Goal: Information Seeking & Learning: Learn about a topic

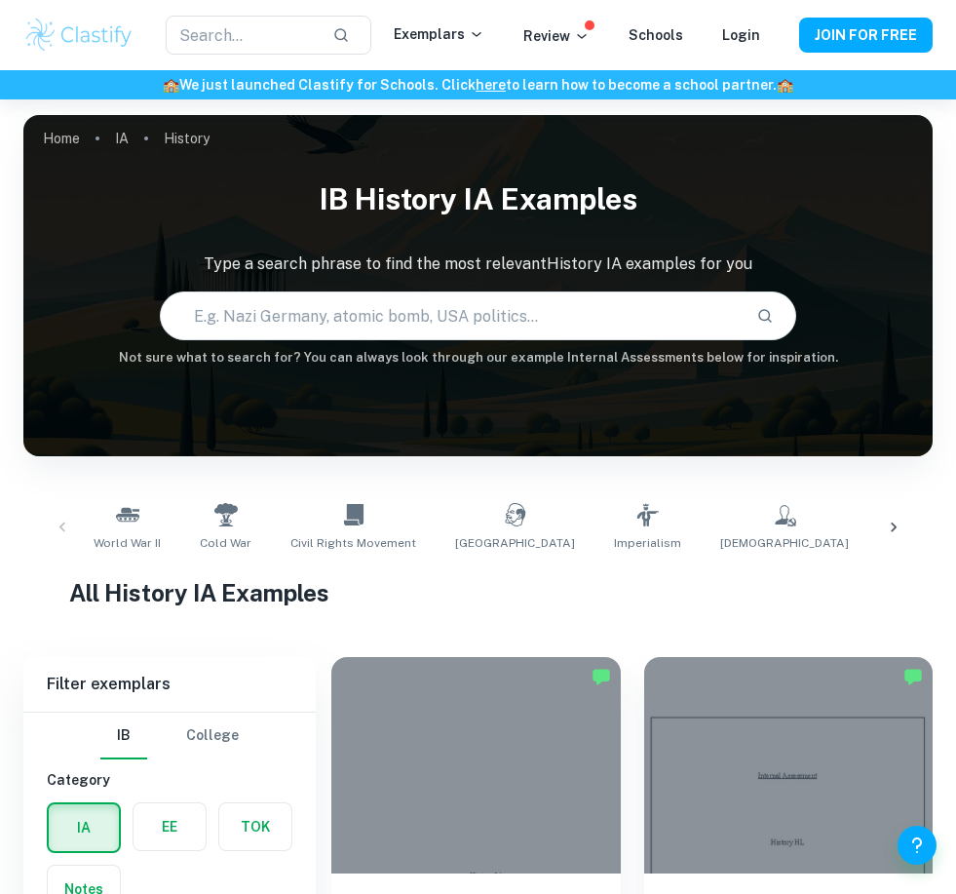
scroll to position [483, 0]
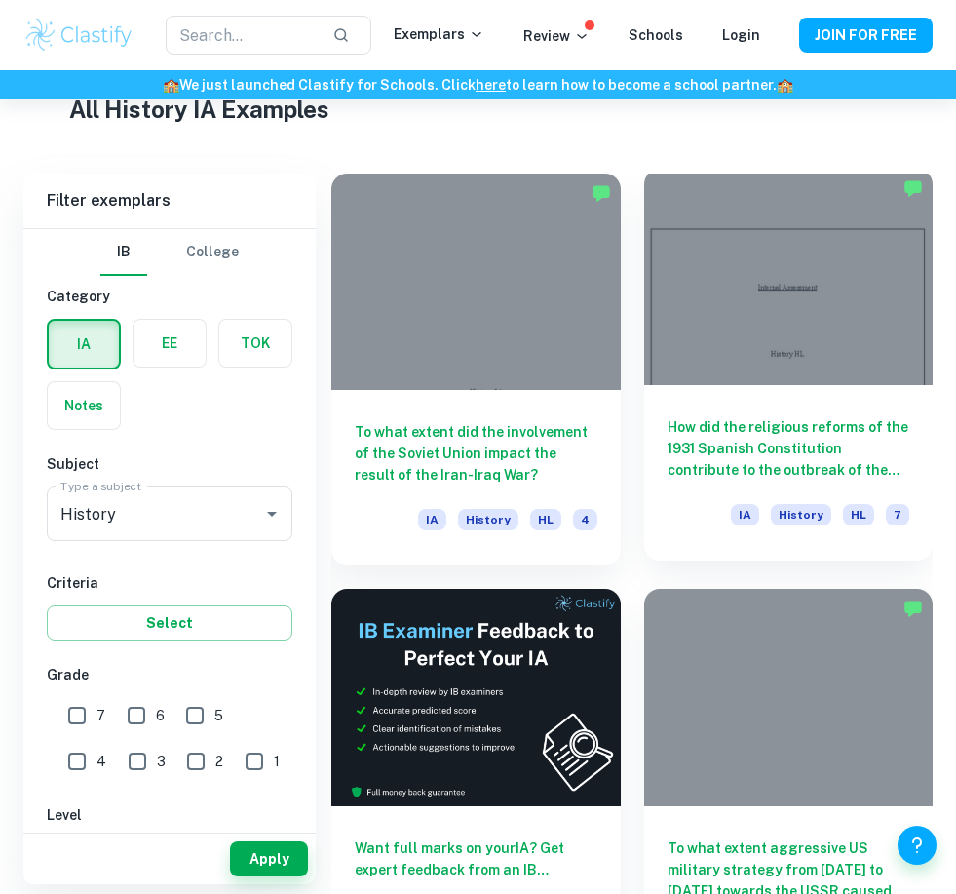
click at [856, 405] on div "How did the religious reforms of the 1931 Spanish Constitution contribute to th…" at bounding box center [788, 472] width 289 height 175
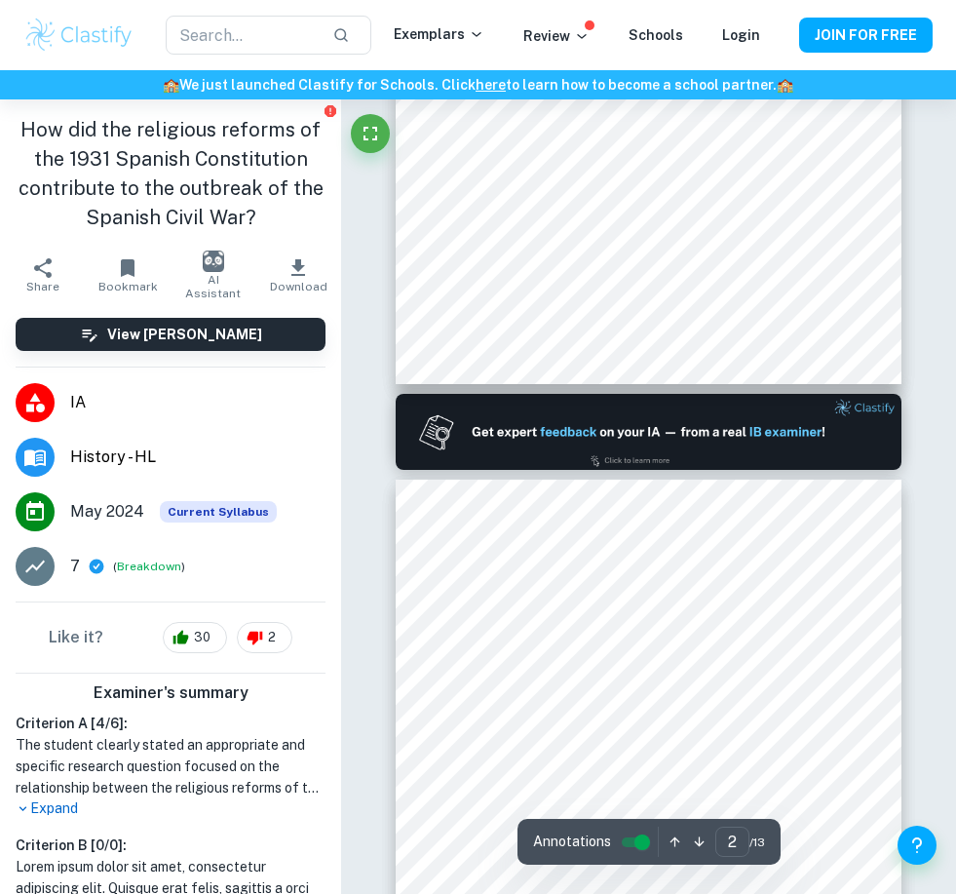
scroll to position [650, 0]
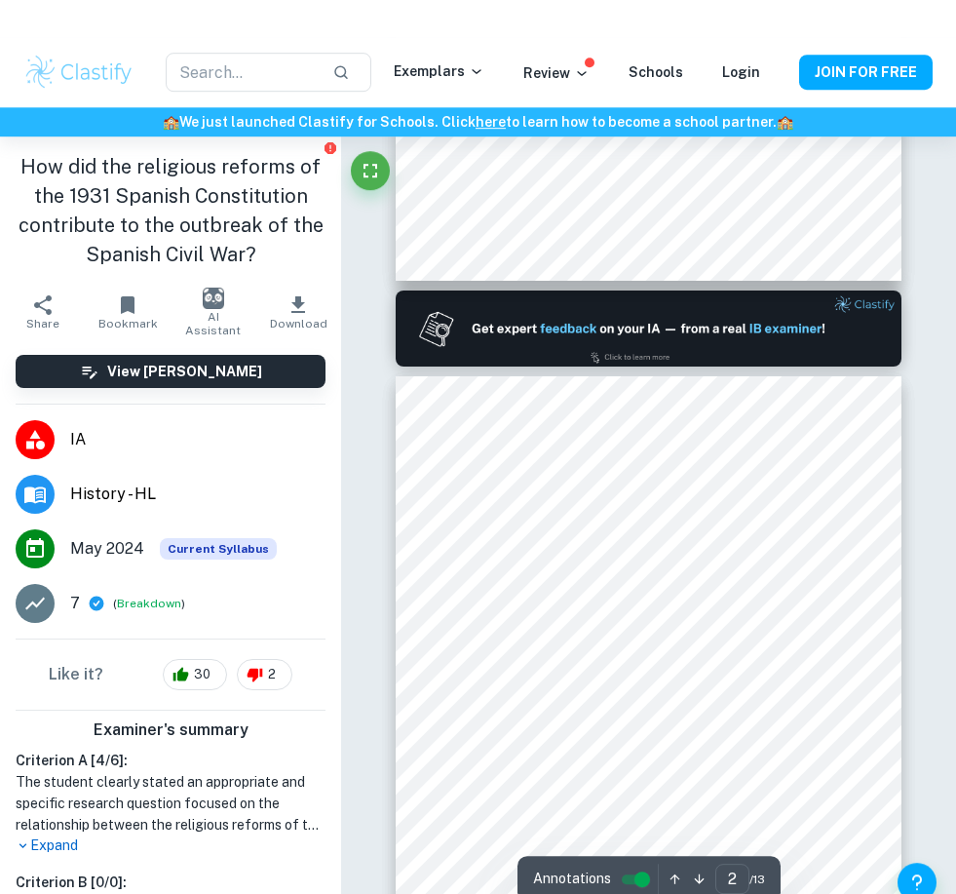
type input "1"
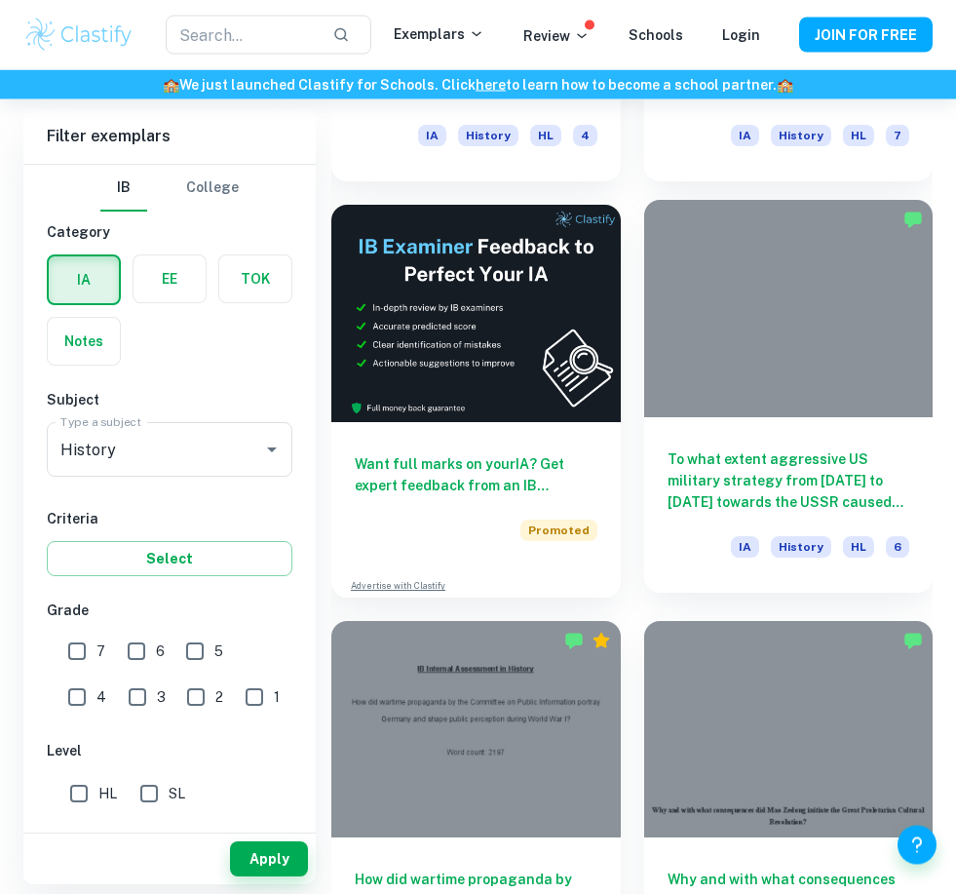
scroll to position [868, 0]
click at [849, 434] on div "To what extent aggressive US military strategy from 1953 to 1962 towards the US…" at bounding box center [788, 504] width 289 height 175
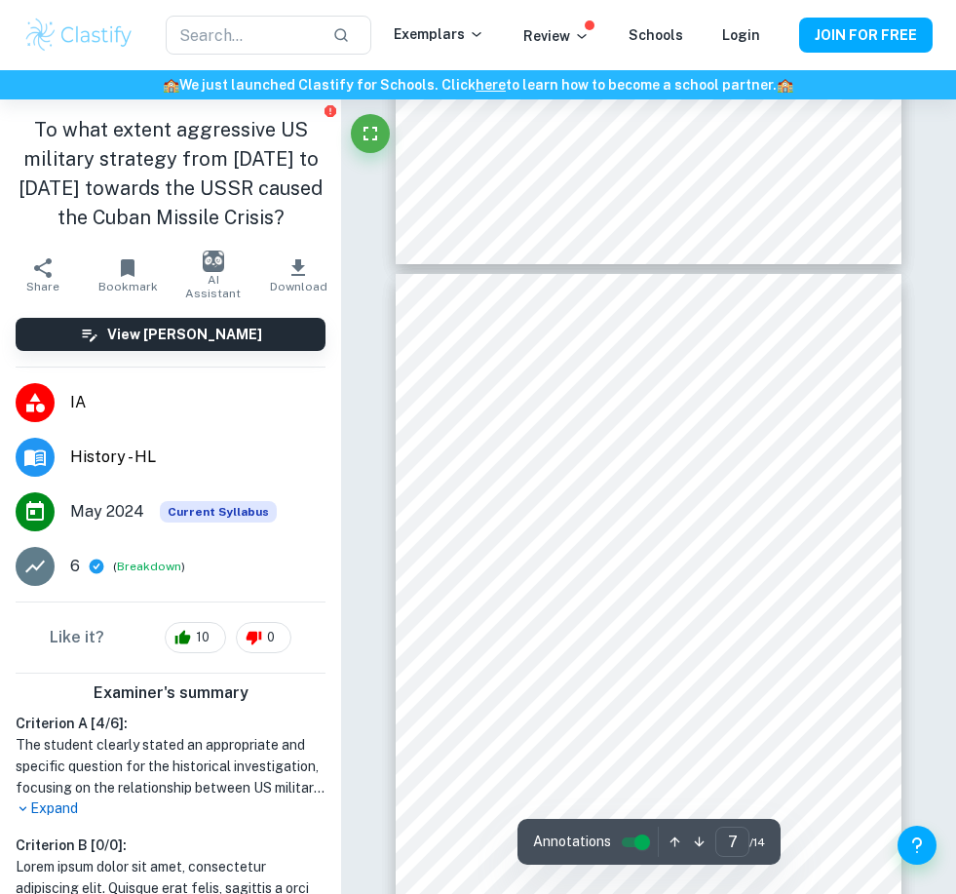
type input "6"
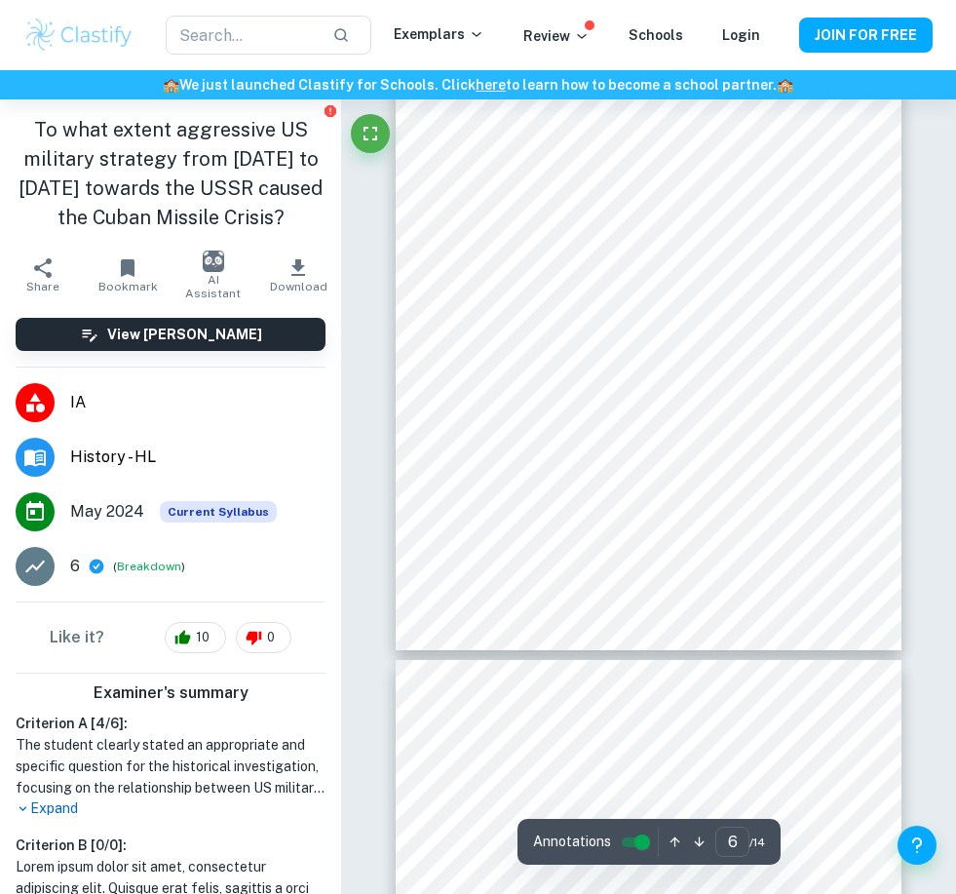
scroll to position [3977, 0]
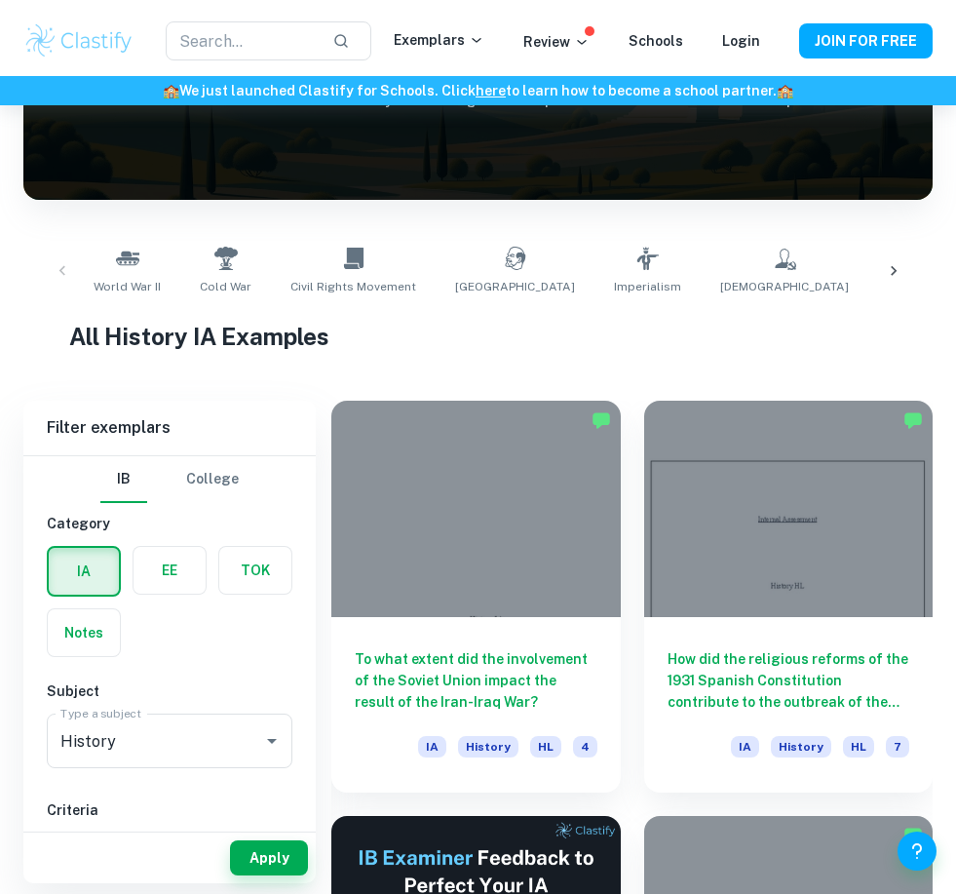
scroll to position [255, 0]
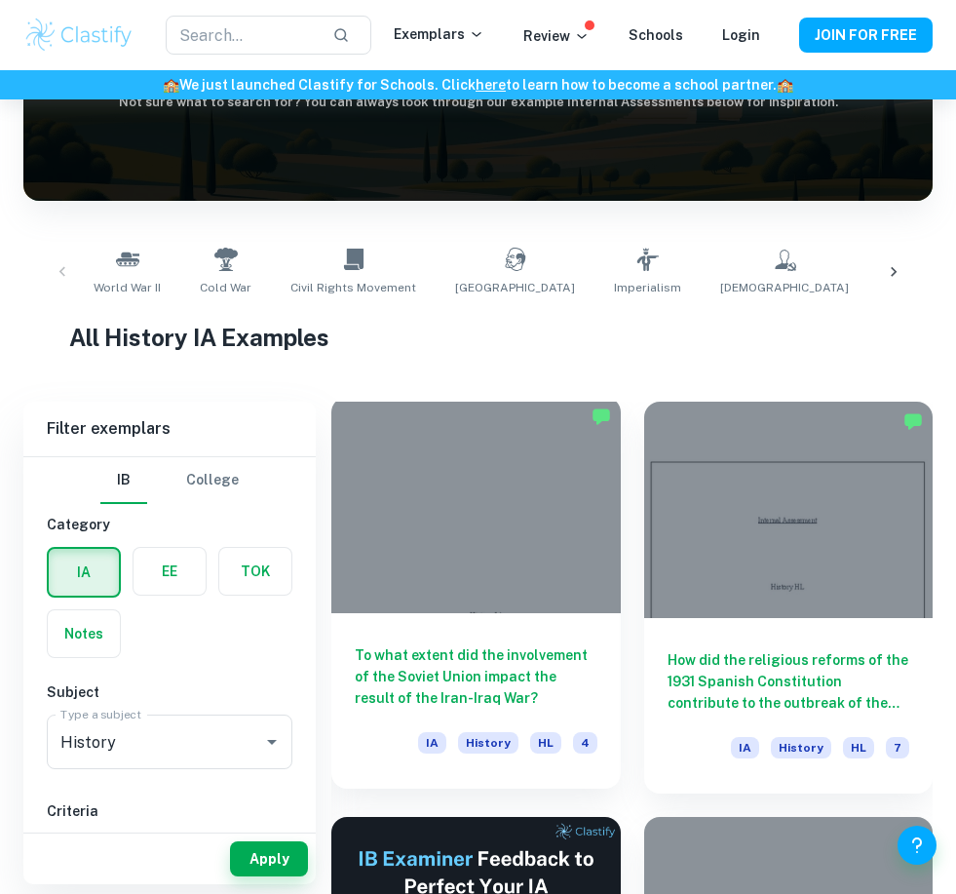
click at [478, 516] on div at bounding box center [475, 505] width 289 height 216
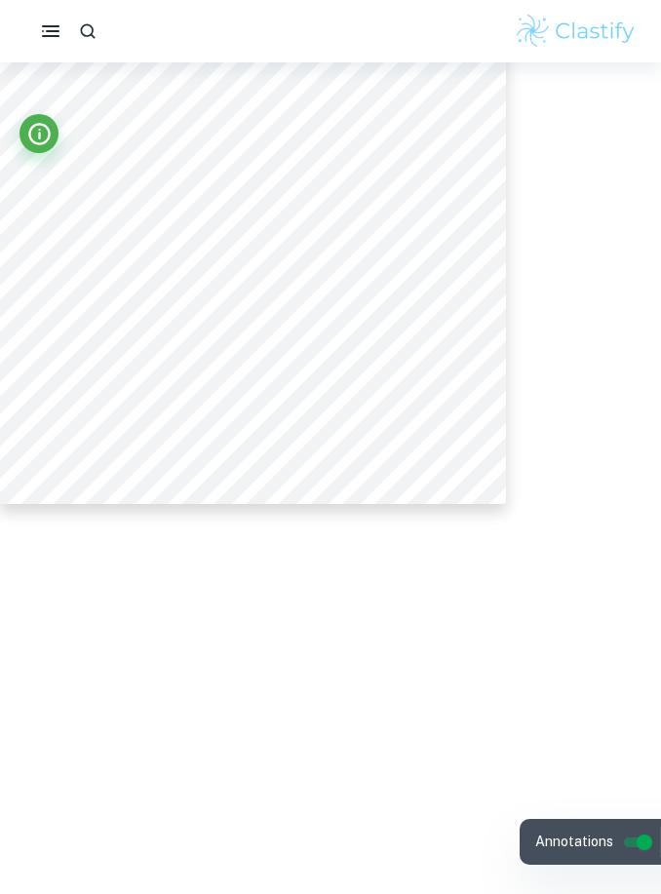
scroll to position [1173, 0]
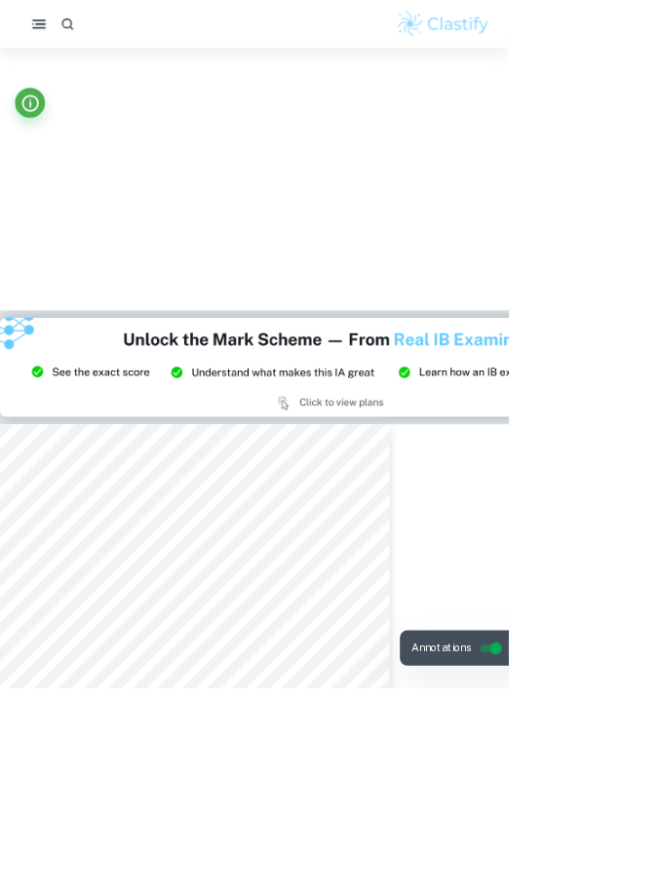
type input "2"
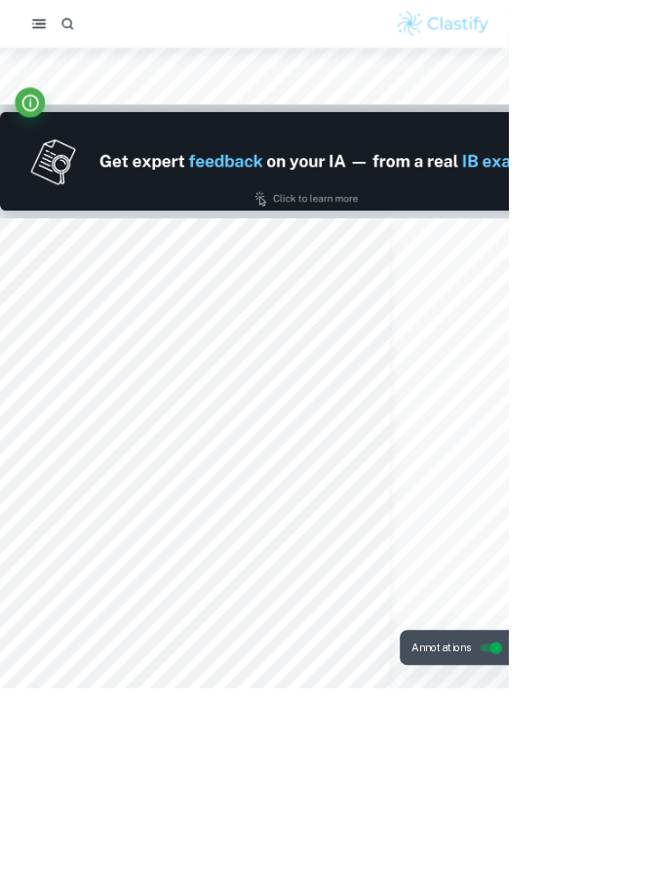
scroll to position [1050, 0]
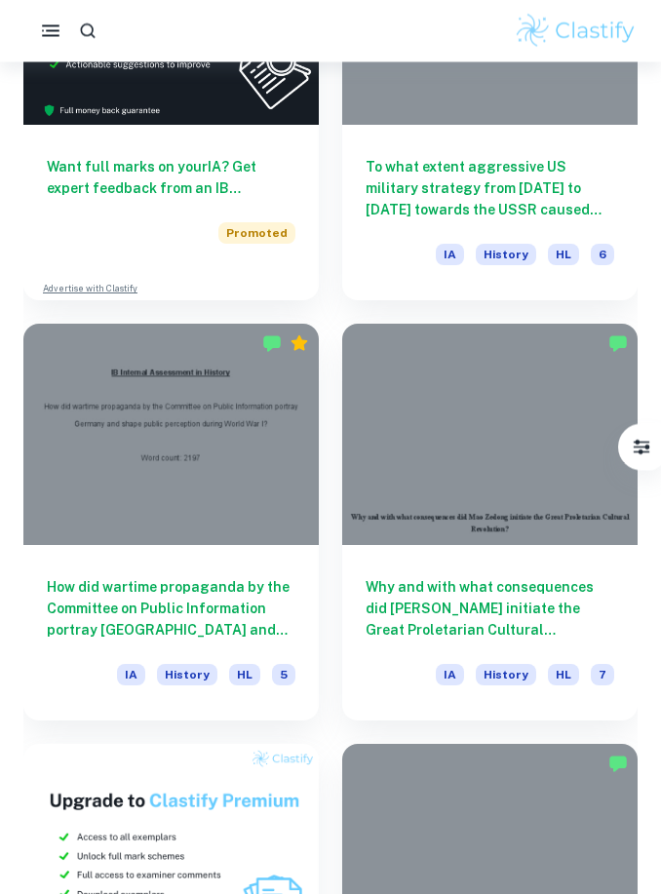
scroll to position [1243, 0]
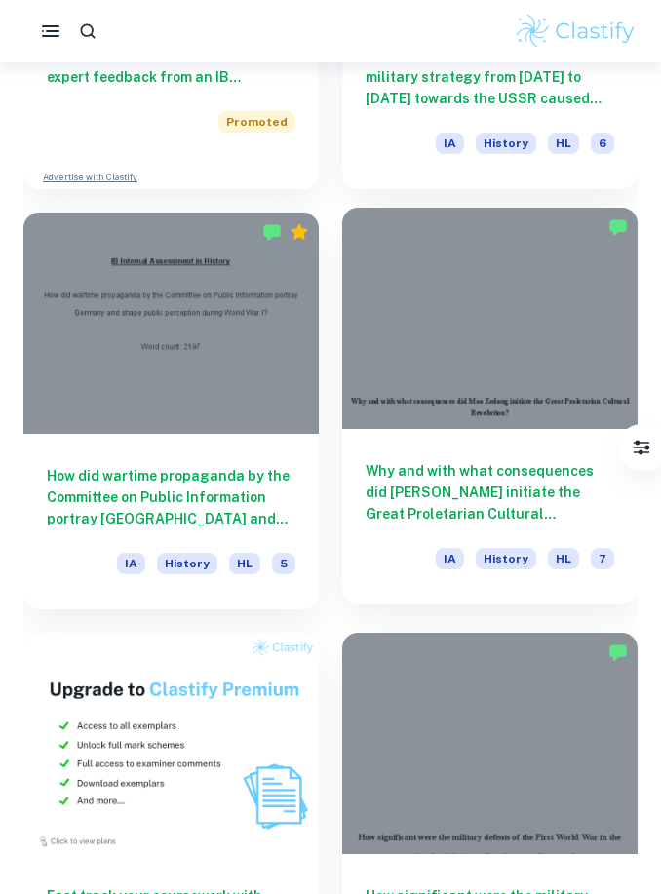
click at [431, 472] on h6 "Why and with what consequences did [PERSON_NAME] initiate the Great Proletarian…" at bounding box center [490, 492] width 249 height 64
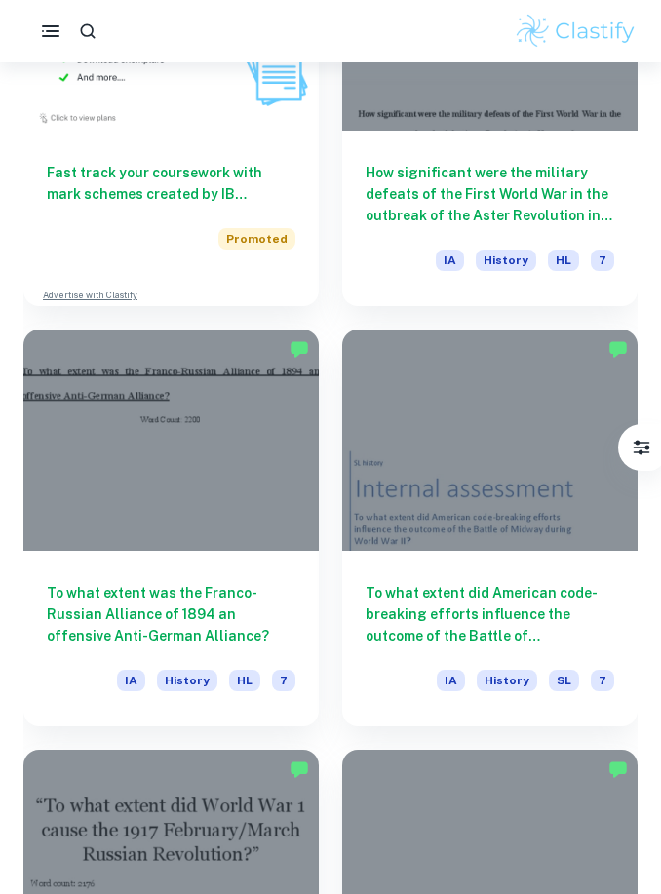
scroll to position [2038, 0]
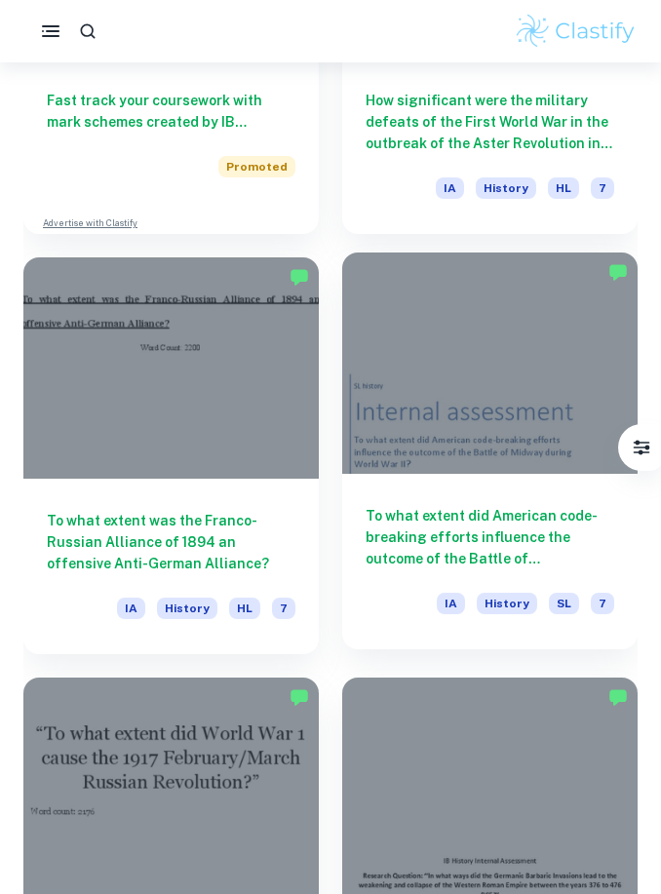
click at [424, 414] on div at bounding box center [489, 362] width 295 height 221
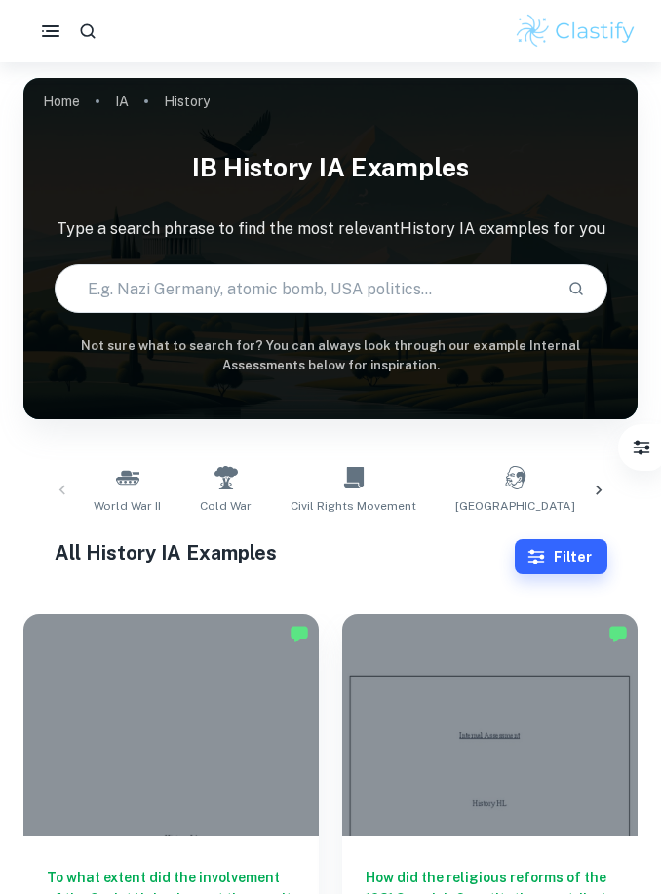
click at [433, 867] on h6 "How did the religious reforms of the 1931 Spanish Constitution contribute to th…" at bounding box center [490, 899] width 249 height 64
